Goal: Complete application form

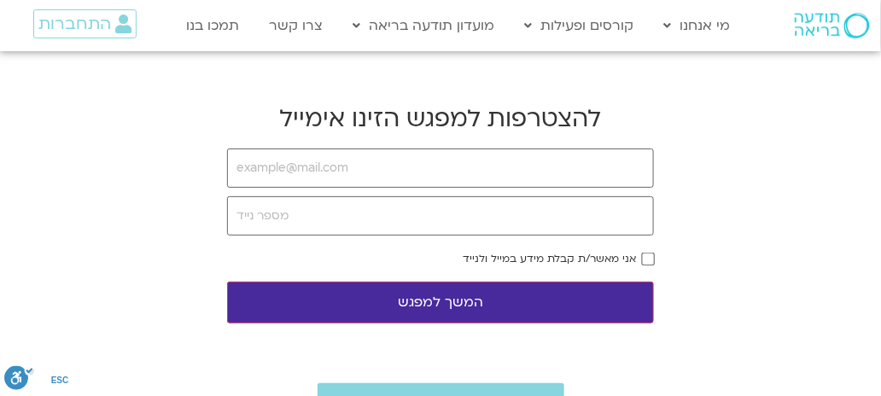
type input "ק"
click at [236, 172] on input "email" at bounding box center [440, 168] width 427 height 39
type input "ק"
click at [232, 169] on input "email" at bounding box center [440, 168] width 427 height 39
click at [289, 167] on input "elucohen" at bounding box center [440, 168] width 427 height 39
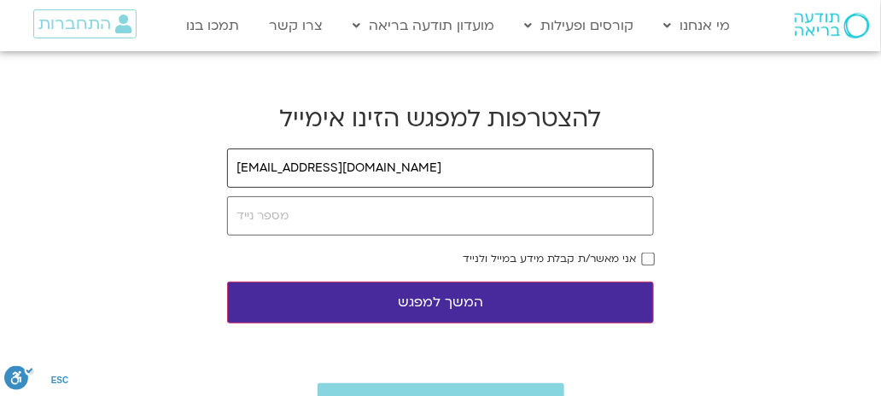
type input "[EMAIL_ADDRESS][DOMAIN_NAME]"
click at [231, 210] on input "tel" at bounding box center [440, 215] width 427 height 39
type input "0526156898"
click at [440, 292] on button "המשך למפגש" at bounding box center [440, 303] width 427 height 42
